Goal: Task Accomplishment & Management: Complete application form

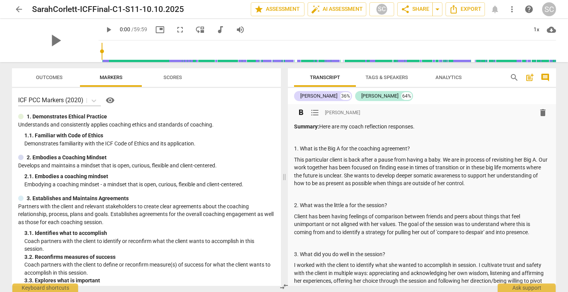
scroll to position [3, 0]
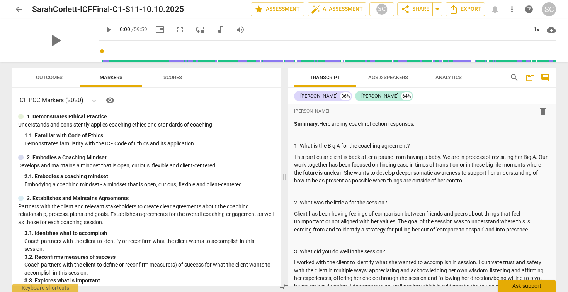
click at [512, 282] on div "Ask support" at bounding box center [526, 286] width 58 height 12
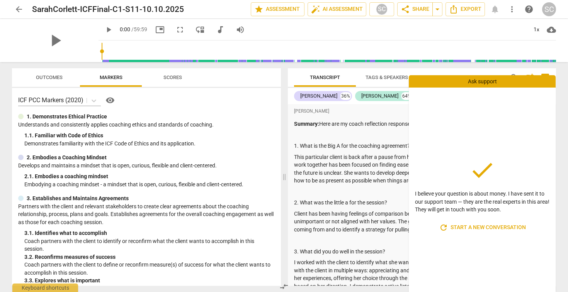
click at [487, 126] on div "done I believe your question is about money. I have sent it to our support team…" at bounding box center [482, 196] width 147 height 217
click at [549, 10] on div "SC" at bounding box center [549, 9] width 14 height 14
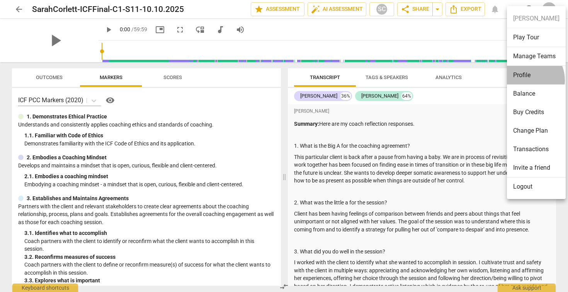
click at [524, 80] on li "Profile" at bounding box center [536, 75] width 59 height 19
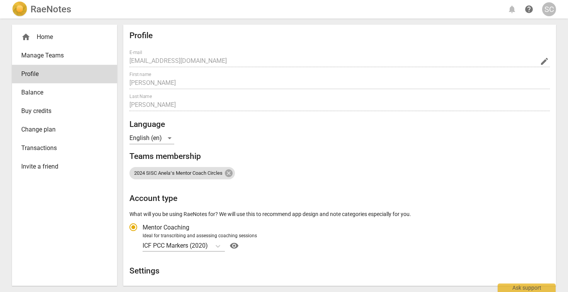
radio input "false"
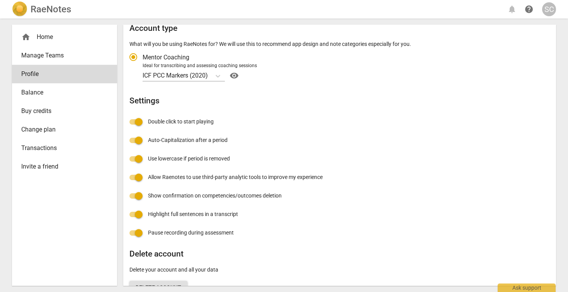
scroll to position [169, 0]
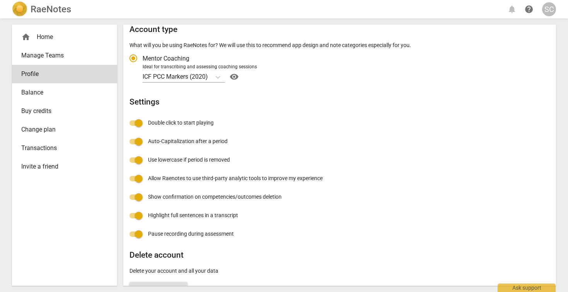
click at [36, 122] on link "Change plan" at bounding box center [64, 129] width 105 height 19
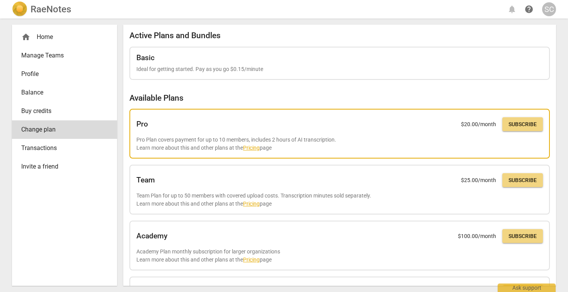
click at [516, 127] on span "Subscribe" at bounding box center [522, 125] width 28 height 8
click at [254, 147] on link "Pricing" at bounding box center [251, 148] width 17 height 6
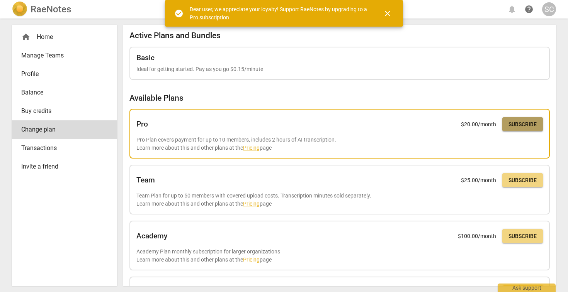
click at [518, 125] on span "Subscribe" at bounding box center [522, 125] width 28 height 8
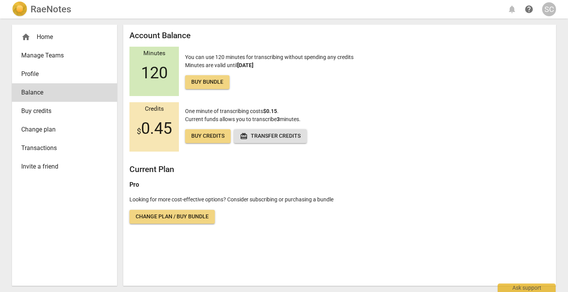
click at [197, 79] on span "Buy bundle" at bounding box center [207, 82] width 32 height 8
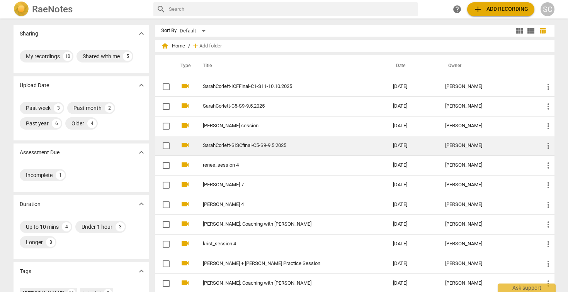
click at [222, 147] on link "SarahCorlett-SISCfinal-C5-S9-9.5.2025" at bounding box center [284, 146] width 162 height 6
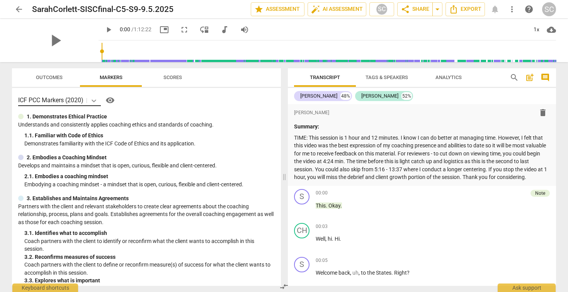
click at [91, 100] on icon at bounding box center [94, 101] width 8 height 8
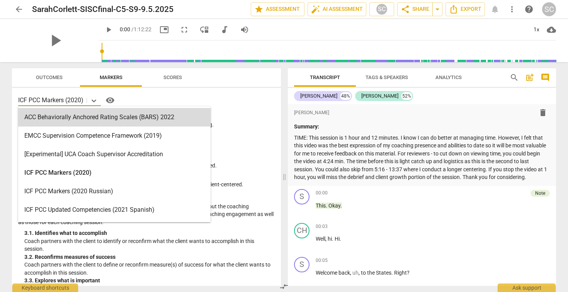
click at [291, 29] on div "play_arrow 0:00 / 1:12:22 picture_in_picture fullscreen move_down audiotrack vo…" at bounding box center [326, 30] width 457 height 22
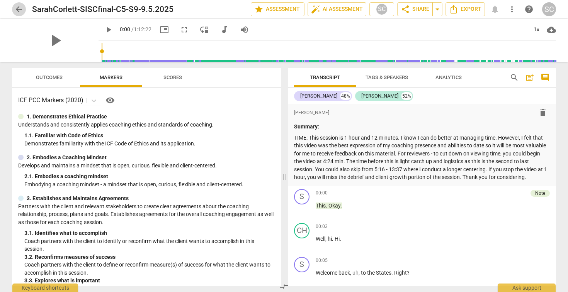
click at [18, 8] on span "arrow_back" at bounding box center [18, 9] width 9 height 9
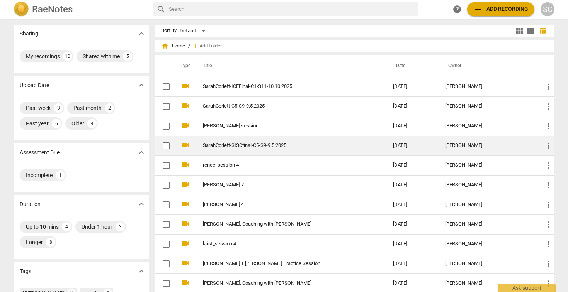
click at [231, 144] on link "SarahCorlett-SISCfinal-C5-S9-9.5.2025" at bounding box center [284, 146] width 162 height 6
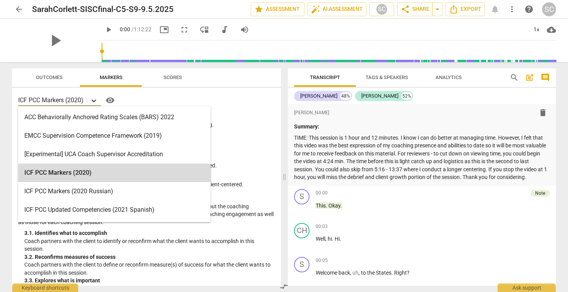
click at [95, 97] on icon at bounding box center [94, 101] width 8 height 8
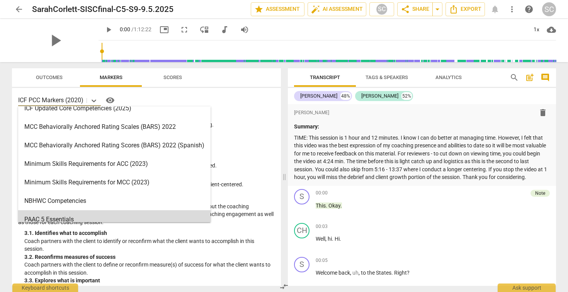
scroll to position [258, 0]
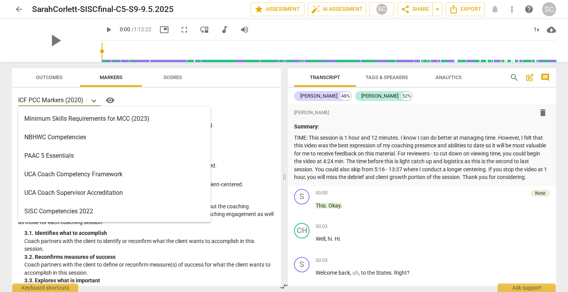
click at [67, 212] on div "SISC Competencies 2022" at bounding box center [114, 211] width 192 height 19
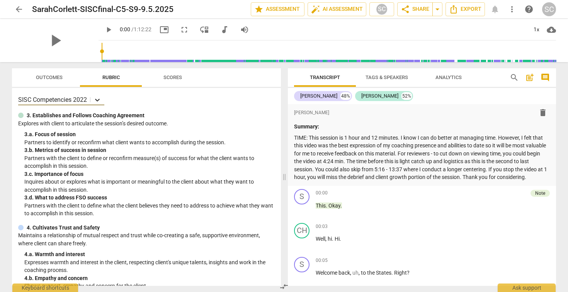
click at [99, 100] on icon at bounding box center [97, 100] width 5 height 3
click at [65, 98] on p "SISC Competencies 2022" at bounding box center [52, 99] width 69 height 9
click at [14, 5] on span "arrow_back" at bounding box center [18, 9] width 9 height 9
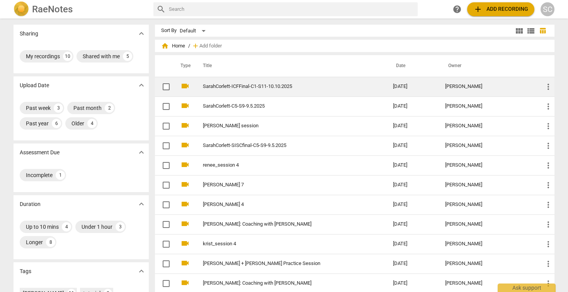
click at [236, 88] on link "SarahCorlett-ICFFinal-C1-S11-10.10.2025" at bounding box center [284, 87] width 162 height 6
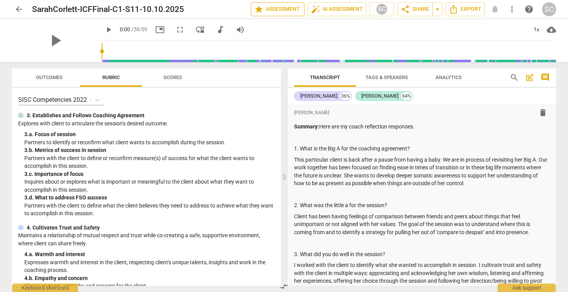
click at [290, 10] on span "star Assessment" at bounding box center [277, 9] width 47 height 9
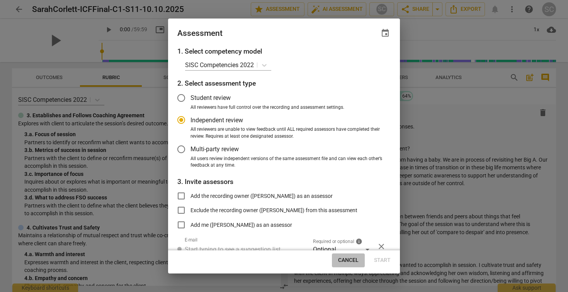
click at [350, 263] on span "Cancel" at bounding box center [348, 261] width 20 height 8
radio input "false"
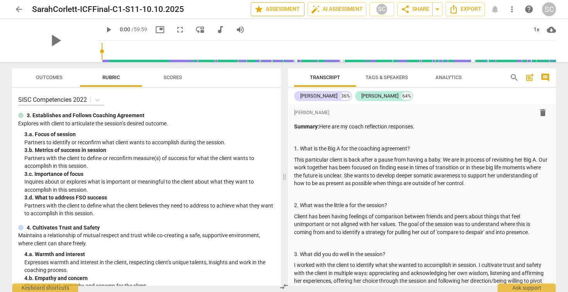
click at [283, 10] on span "star Assessment" at bounding box center [277, 9] width 47 height 9
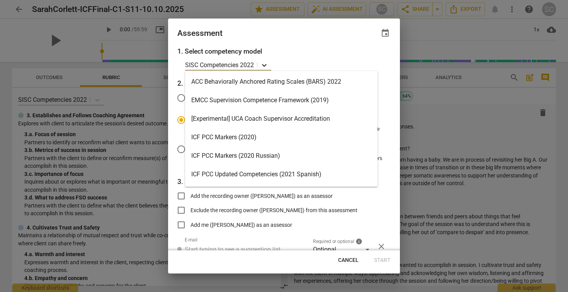
click at [263, 64] on icon at bounding box center [264, 65] width 5 height 3
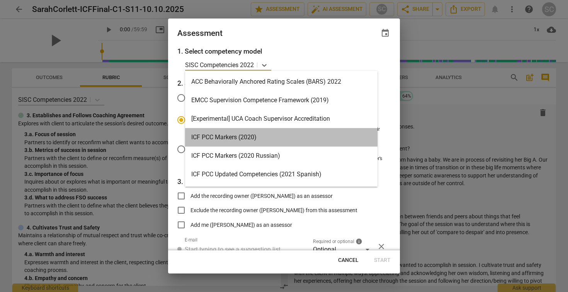
click at [221, 140] on div "ICF PCC Markers (2020)" at bounding box center [281, 137] width 192 height 19
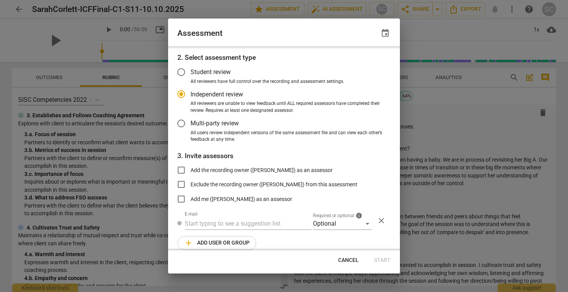
scroll to position [36, 0]
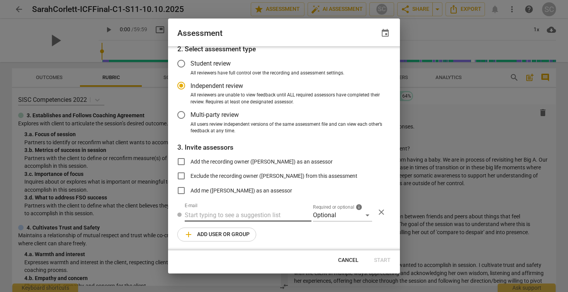
radio input "false"
click at [241, 220] on input "text" at bounding box center [248, 215] width 127 height 12
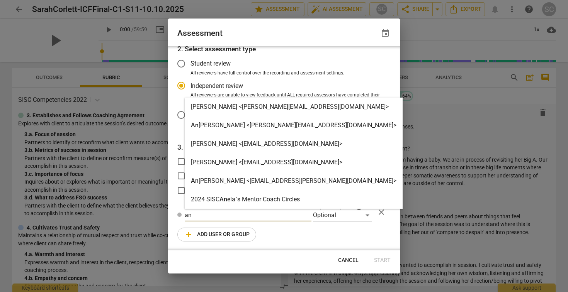
type input "an"
click at [244, 127] on strong "[PERSON_NAME] <[PERSON_NAME][EMAIL_ADDRESS][DOMAIN_NAME]>" at bounding box center [297, 125] width 198 height 7
radio input "false"
type input "[PERSON_NAME] <[PERSON_NAME][EMAIL_ADDRESS][DOMAIN_NAME]>"
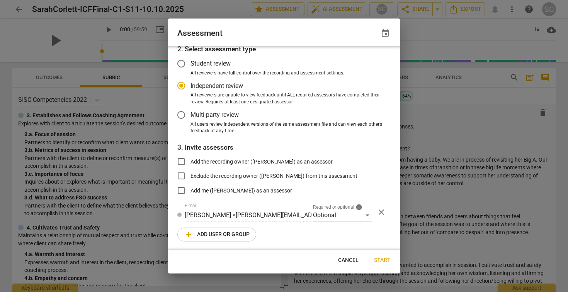
radio input "false"
click at [183, 191] on input "Add me ([PERSON_NAME]) as an assessor" at bounding box center [181, 191] width 19 height 19
checkbox input "true"
click at [380, 209] on span "close" at bounding box center [381, 212] width 9 height 9
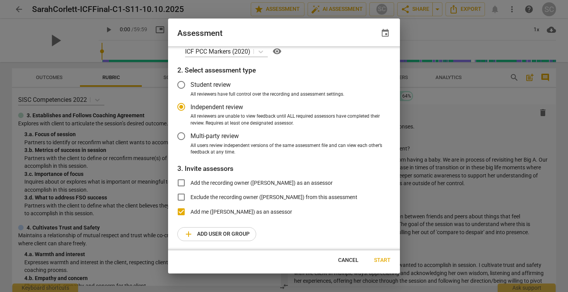
scroll to position [14, 0]
click at [381, 261] on span "Start" at bounding box center [382, 261] width 17 height 8
radio input "false"
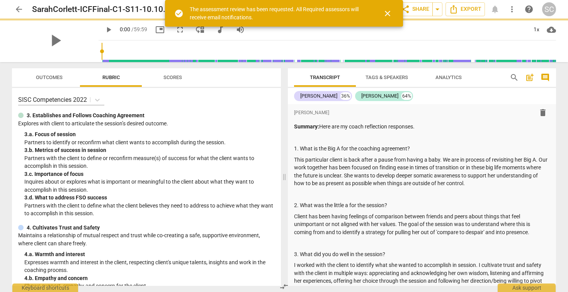
scroll to position [0, 0]
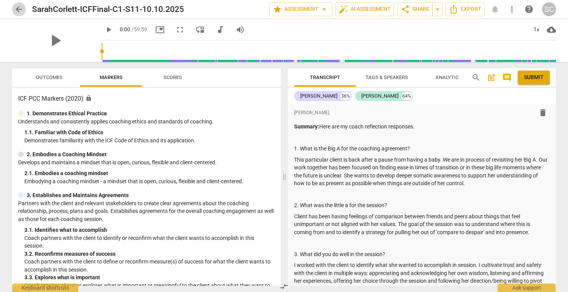
click at [22, 8] on span "arrow_back" at bounding box center [18, 9] width 9 height 9
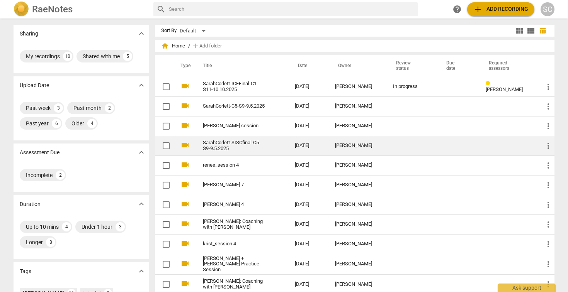
click at [226, 144] on link "SarahCorlett-SISCfinal-C5-S9-9.5.2025" at bounding box center [235, 146] width 64 height 12
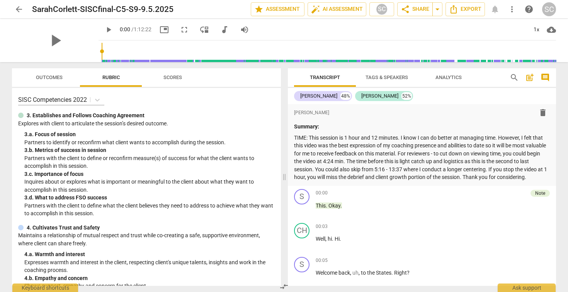
click at [19, 8] on span "arrow_back" at bounding box center [18, 9] width 9 height 9
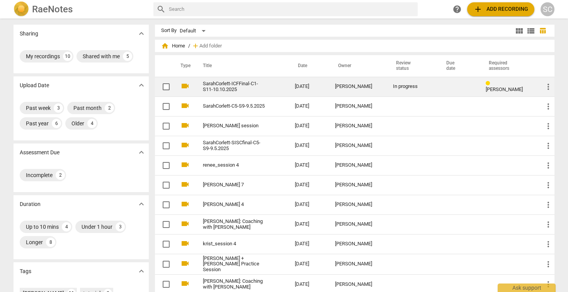
click at [225, 87] on link "SarahCorlett-ICFFinal-C1-S11-10.10.2025" at bounding box center [235, 87] width 64 height 12
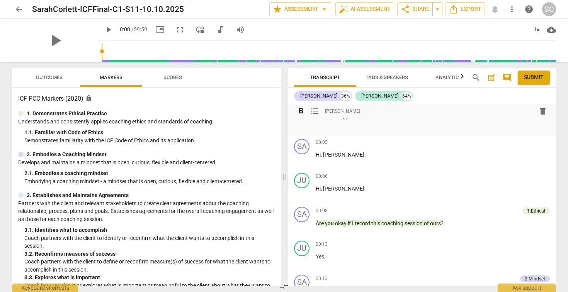
scroll to position [248, 0]
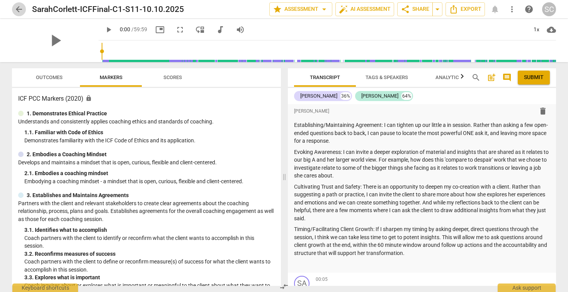
click at [22, 9] on span "arrow_back" at bounding box center [18, 9] width 9 height 9
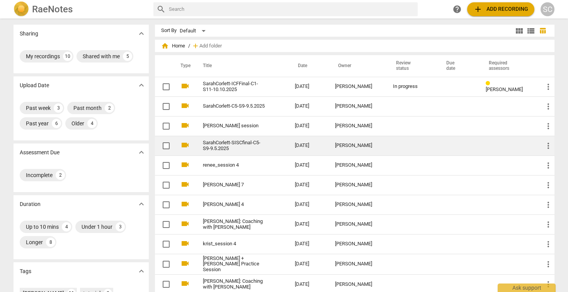
click at [227, 140] on link "SarahCorlett-SISCfinal-C5-S9-9.5.2025" at bounding box center [235, 146] width 64 height 12
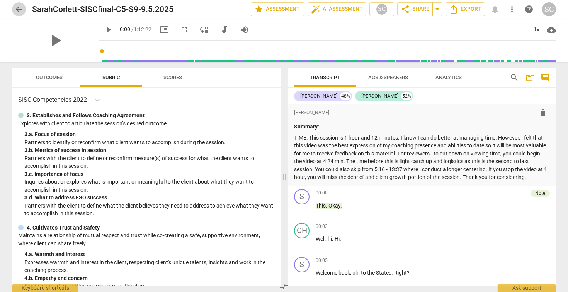
click at [16, 10] on span "arrow_back" at bounding box center [18, 9] width 9 height 9
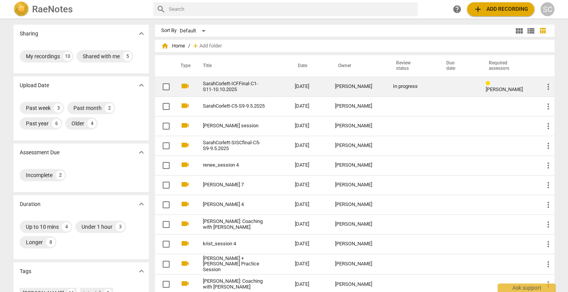
click at [233, 87] on link "SarahCorlett-ICFFinal-C1-S11-10.10.2025" at bounding box center [235, 87] width 64 height 12
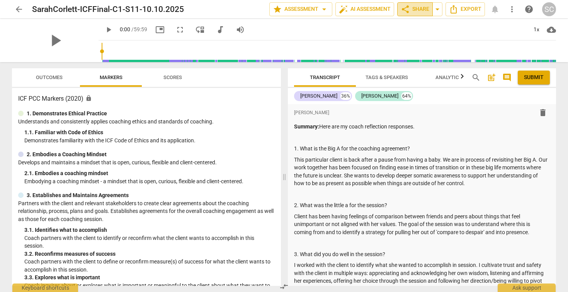
click at [416, 10] on span "share Share" at bounding box center [414, 9] width 29 height 9
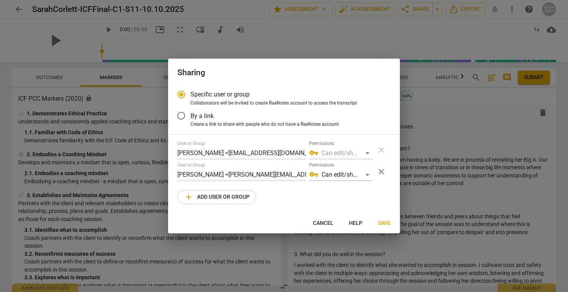
click at [384, 222] on span "Save" at bounding box center [384, 224] width 13 height 8
radio input "false"
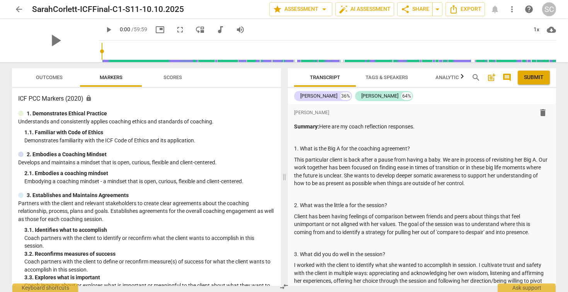
click at [19, 11] on span "arrow_back" at bounding box center [18, 9] width 9 height 9
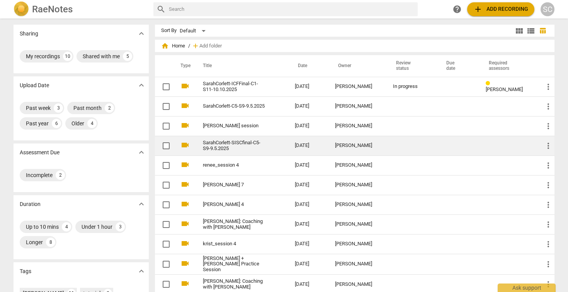
click at [222, 140] on link "SarahCorlett-SISCfinal-C5-S9-9.5.2025" at bounding box center [235, 146] width 64 height 12
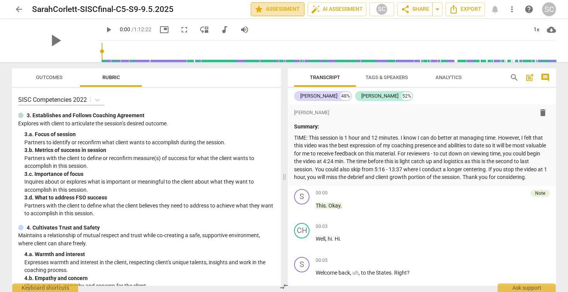
click at [278, 9] on span "star Assessment" at bounding box center [277, 9] width 47 height 9
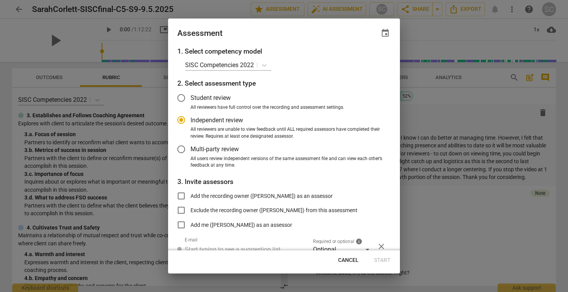
radio input "false"
click at [183, 224] on input "Add me ([PERSON_NAME]) as an assessor" at bounding box center [181, 225] width 19 height 19
checkbox input "true"
click at [385, 261] on span "Start" at bounding box center [382, 261] width 17 height 8
radio input "false"
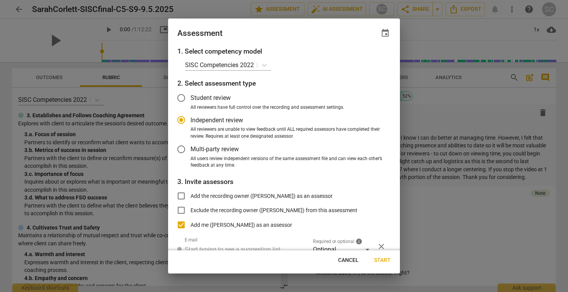
type input "[PERSON_NAME] <[EMAIL_ADDRESS][DOMAIN_NAME]>"
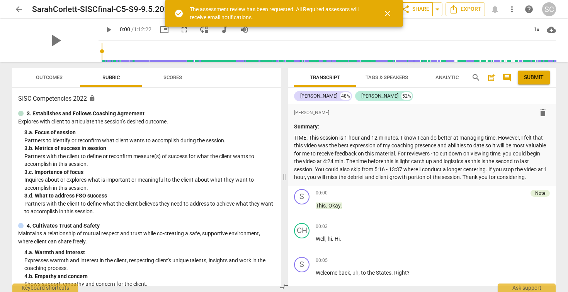
click at [412, 12] on span "share Share" at bounding box center [414, 9] width 29 height 9
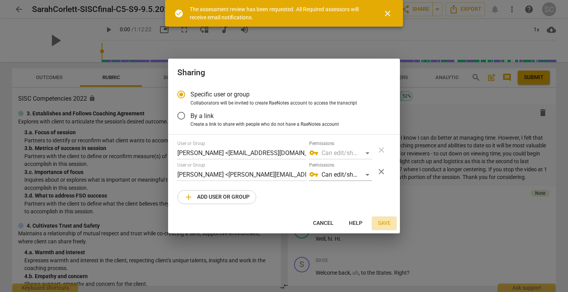
click at [383, 224] on span "Save" at bounding box center [384, 224] width 13 height 8
radio input "false"
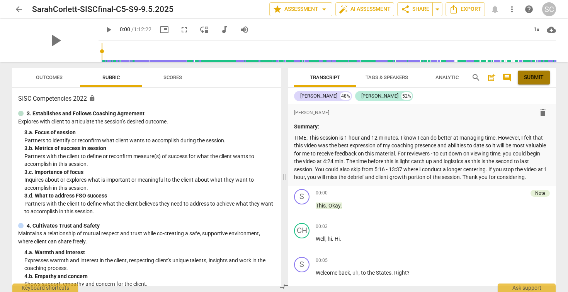
click at [533, 76] on span "Submit" at bounding box center [534, 78] width 20 height 8
click at [15, 12] on span "arrow_back" at bounding box center [18, 9] width 9 height 9
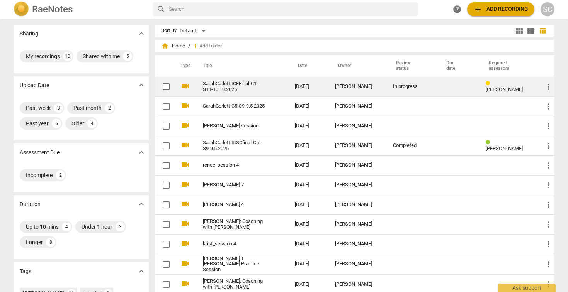
click at [224, 82] on link "SarahCorlett-ICFFinal-C1-S11-10.10.2025" at bounding box center [235, 87] width 64 height 12
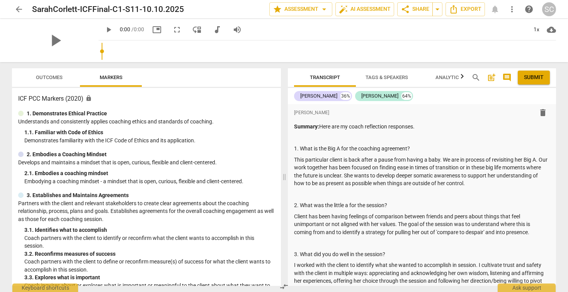
click at [527, 80] on span "Submit" at bounding box center [534, 78] width 20 height 8
